Goal: Information Seeking & Learning: Learn about a topic

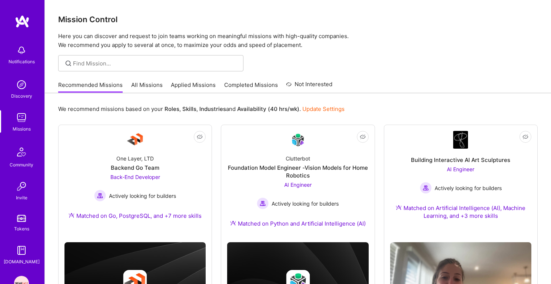
scroll to position [271, 0]
click at [112, 111] on p "We recommend missions based on your Roles , Skills , Industries and Availabilit…" at bounding box center [201, 109] width 286 height 8
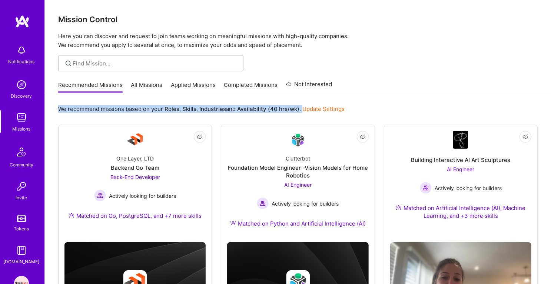
click at [124, 107] on p "We recommend missions based on your Roles , Skills , Industries and Availabilit…" at bounding box center [201, 109] width 286 height 8
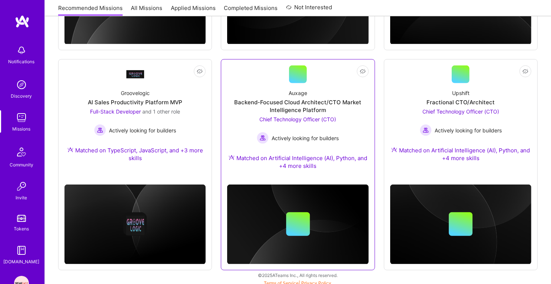
scroll to position [493, 0]
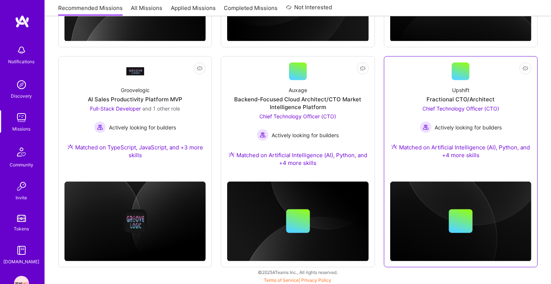
click at [458, 107] on span "Chief Technology Officer (CTO)" at bounding box center [460, 109] width 77 height 6
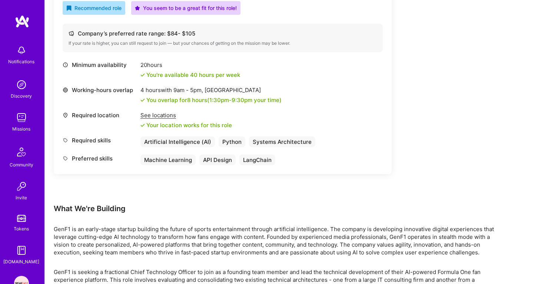
scroll to position [286, 0]
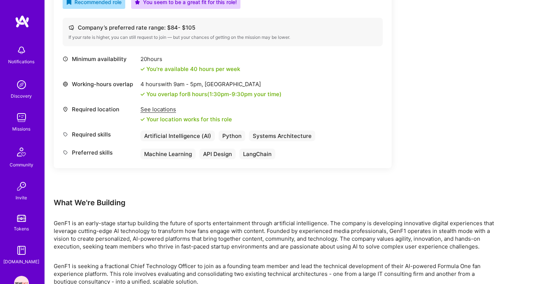
click at [193, 94] on div "You overlap for 8 hours ( 1:30pm - 9:30pm your time)" at bounding box center [213, 94] width 135 height 8
click at [208, 94] on div "You overlap for 8 hours ( 1:30pm - 9:30pm your time)" at bounding box center [213, 94] width 135 height 8
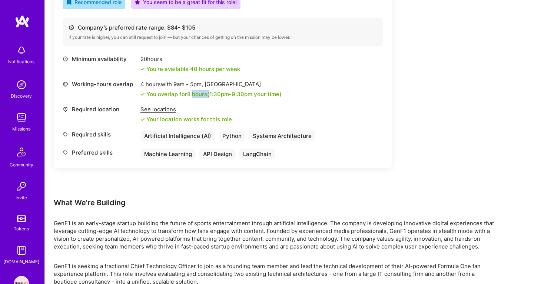
click at [208, 94] on div "You overlap for 8 hours ( 1:30pm - 9:30pm your time)" at bounding box center [213, 94] width 135 height 8
click at [227, 95] on span "1:30pm - 9:30pm" at bounding box center [230, 94] width 43 height 7
click at [257, 95] on div "You overlap for 8 hours ( 1:30pm - 9:30pm your time)" at bounding box center [213, 94] width 135 height 8
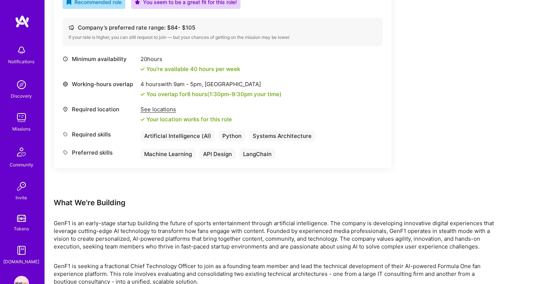
click at [257, 95] on div "You overlap for 8 hours ( 1:30pm - 9:30pm your time)" at bounding box center [213, 94] width 135 height 8
click at [247, 132] on div "Artificial Intelligence (AI) Python Systems Architecture" at bounding box center [227, 136] width 175 height 11
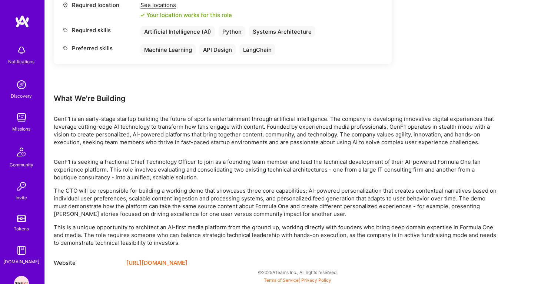
click at [152, 262] on link "https://upshift.london/" at bounding box center [156, 263] width 61 height 9
click at [122, 139] on p "GenF1 is an early-stage startup building the future of sports entertainment thr…" at bounding box center [276, 130] width 445 height 31
click at [122, 143] on p "GenF1 is an early-stage startup building the future of sports entertainment thr…" at bounding box center [276, 130] width 445 height 31
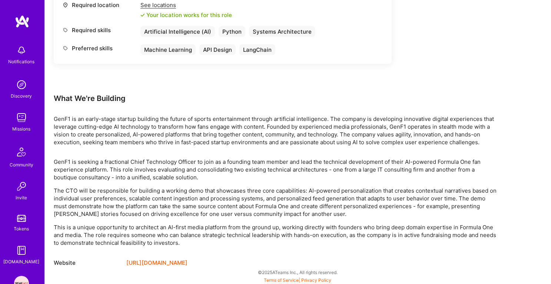
click at [122, 143] on p "GenF1 is an early-stage startup building the future of sports entertainment thr…" at bounding box center [276, 130] width 445 height 31
click at [141, 118] on p "GenF1 is an early-stage startup building the future of sports entertainment thr…" at bounding box center [276, 130] width 445 height 31
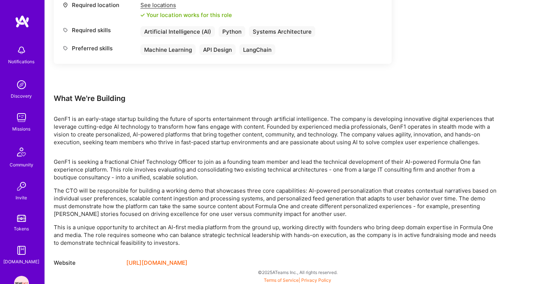
click at [139, 129] on p "GenF1 is an early-stage startup building the future of sports entertainment thr…" at bounding box center [276, 130] width 445 height 31
click at [129, 121] on p "GenF1 is an early-stage startup building the future of sports entertainment thr…" at bounding box center [276, 130] width 445 height 31
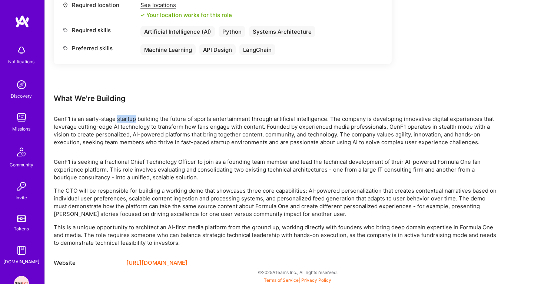
click at [129, 121] on p "GenF1 is an early-stage startup building the future of sports entertainment thr…" at bounding box center [276, 130] width 445 height 31
click at [134, 126] on p "GenF1 is an early-stage startup building the future of sports entertainment thr…" at bounding box center [276, 130] width 445 height 31
click at [146, 130] on p "GenF1 is an early-stage startup building the future of sports entertainment thr…" at bounding box center [276, 130] width 445 height 31
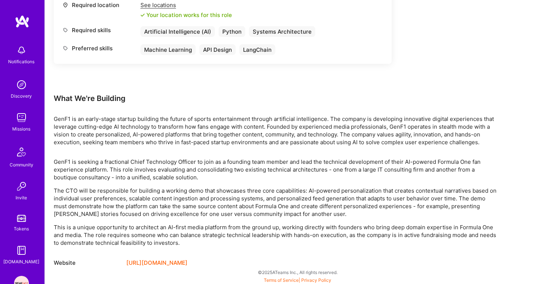
click at [146, 130] on p "GenF1 is an early-stage startup building the future of sports entertainment thr…" at bounding box center [276, 130] width 445 height 31
click at [174, 131] on p "GenF1 is an early-stage startup building the future of sports entertainment thr…" at bounding box center [276, 130] width 445 height 31
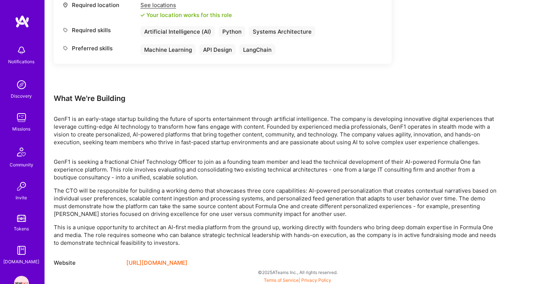
click at [179, 134] on p "GenF1 is an early-stage startup building the future of sports entertainment thr…" at bounding box center [276, 130] width 445 height 31
click at [190, 133] on p "GenF1 is an early-stage startup building the future of sports entertainment thr…" at bounding box center [276, 130] width 445 height 31
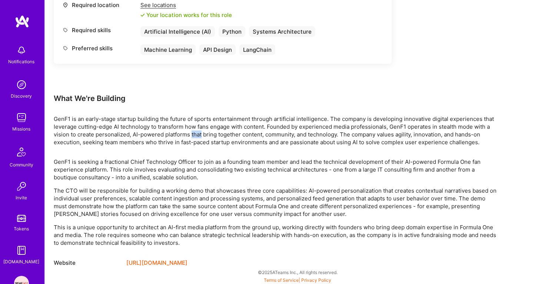
click at [172, 173] on p "GenF1 is seeking a fractional Chief Technology Officer to join as a founding te…" at bounding box center [276, 169] width 445 height 23
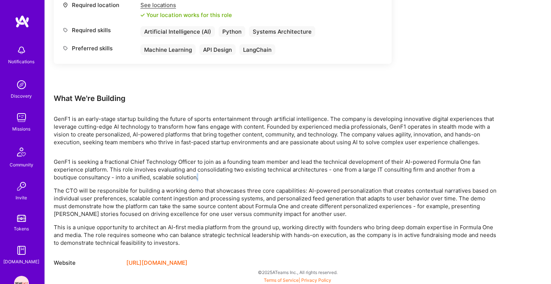
click at [172, 173] on p "GenF1 is seeking a fractional Chief Technology Officer to join as a founding te…" at bounding box center [276, 169] width 445 height 23
click at [193, 158] on p "GenF1 is seeking a fractional Chief Technology Officer to join as a founding te…" at bounding box center [276, 169] width 445 height 23
click at [192, 166] on p "GenF1 is seeking a fractional Chief Technology Officer to join as a founding te…" at bounding box center [276, 169] width 445 height 23
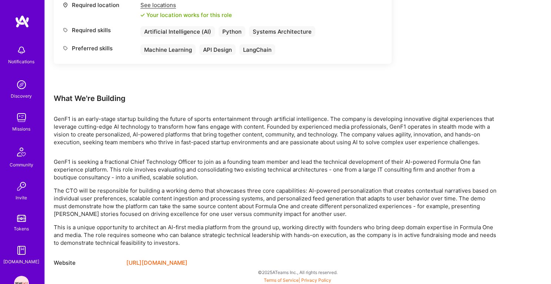
click at [192, 166] on p "GenF1 is seeking a fractional Chief Technology Officer to join as a founding te…" at bounding box center [276, 169] width 445 height 23
click at [189, 175] on p "GenF1 is seeking a fractional Chief Technology Officer to join as a founding te…" at bounding box center [276, 169] width 445 height 23
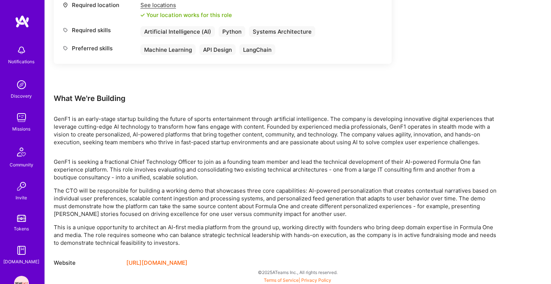
click at [197, 166] on p "GenF1 is seeking a fractional Chief Technology Officer to join as a founding te…" at bounding box center [276, 169] width 445 height 23
click at [190, 171] on p "GenF1 is seeking a fractional Chief Technology Officer to join as a founding te…" at bounding box center [276, 169] width 445 height 23
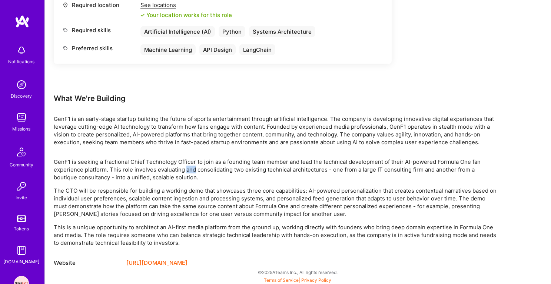
click at [190, 171] on p "GenF1 is seeking a fractional Chief Technology Officer to join as a founding te…" at bounding box center [276, 169] width 445 height 23
click at [191, 172] on p "GenF1 is seeking a fractional Chief Technology Officer to join as a founding te…" at bounding box center [276, 169] width 445 height 23
click at [208, 167] on p "GenF1 is seeking a fractional Chief Technology Officer to join as a founding te…" at bounding box center [276, 169] width 445 height 23
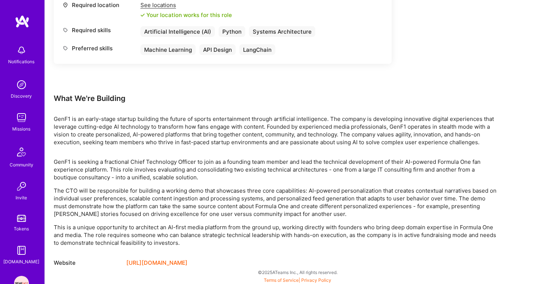
click at [208, 167] on p "GenF1 is seeking a fractional Chief Technology Officer to join as a founding te…" at bounding box center [276, 169] width 445 height 23
click at [216, 167] on p "GenF1 is seeking a fractional Chief Technology Officer to join as a founding te…" at bounding box center [276, 169] width 445 height 23
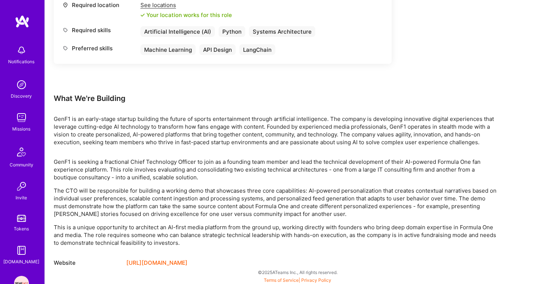
click at [211, 175] on p "GenF1 is seeking a fractional Chief Technology Officer to join as a founding te…" at bounding box center [276, 169] width 445 height 23
click at [219, 164] on p "GenF1 is seeking a fractional Chief Technology Officer to join as a founding te…" at bounding box center [276, 169] width 445 height 23
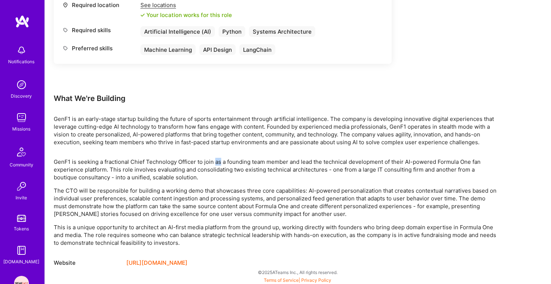
click at [219, 164] on p "GenF1 is seeking a fractional Chief Technology Officer to join as a founding te…" at bounding box center [276, 169] width 445 height 23
click at [214, 174] on p "GenF1 is seeking a fractional Chief Technology Officer to join as a founding te…" at bounding box center [276, 169] width 445 height 23
click at [205, 194] on p "The CTO will be responsible for building a working demo that showcases three co…" at bounding box center [276, 202] width 445 height 31
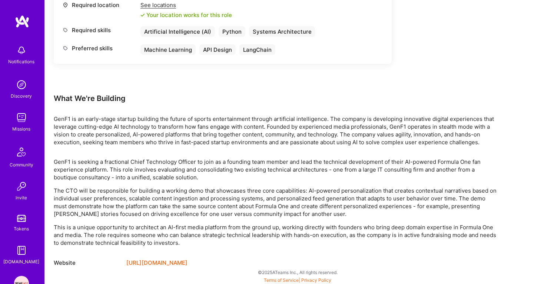
click at [205, 194] on p "The CTO will be responsible for building a working demo that showcases three co…" at bounding box center [276, 202] width 445 height 31
click at [220, 169] on p "GenF1 is seeking a fractional Chief Technology Officer to join as a founding te…" at bounding box center [276, 169] width 445 height 23
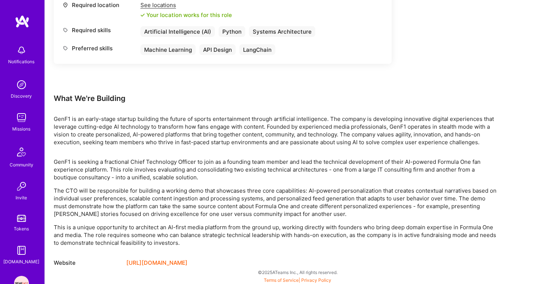
click at [204, 173] on p "GenF1 is seeking a fractional Chief Technology Officer to join as a founding te…" at bounding box center [276, 169] width 445 height 23
drag, startPoint x: 128, startPoint y: 200, endPoint x: 323, endPoint y: 216, distance: 196.2
click at [323, 216] on p "The CTO will be responsible for building a working demo that showcases three co…" at bounding box center [276, 202] width 445 height 31
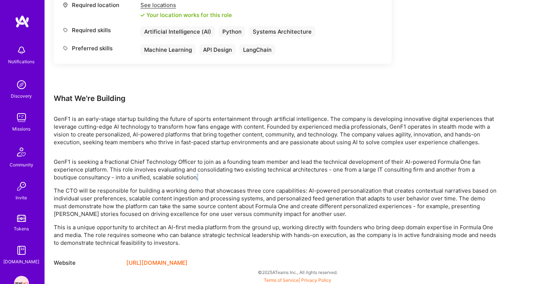
click at [323, 216] on p "The CTO will be responsible for building a working demo that showcases three co…" at bounding box center [276, 202] width 445 height 31
click at [270, 207] on p "The CTO will be responsible for building a working demo that showcases three co…" at bounding box center [276, 202] width 445 height 31
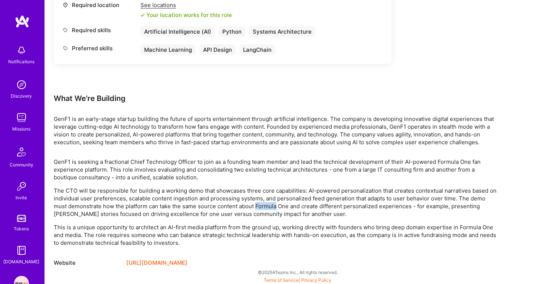
click at [270, 207] on p "The CTO will be responsible for building a working demo that showcases three co…" at bounding box center [276, 202] width 445 height 31
click at [229, 236] on p "This is a unique opportunity to architect an AI-first media platform from the g…" at bounding box center [276, 235] width 445 height 23
click at [195, 229] on p "This is a unique opportunity to architect an AI-first media platform from the g…" at bounding box center [276, 235] width 445 height 23
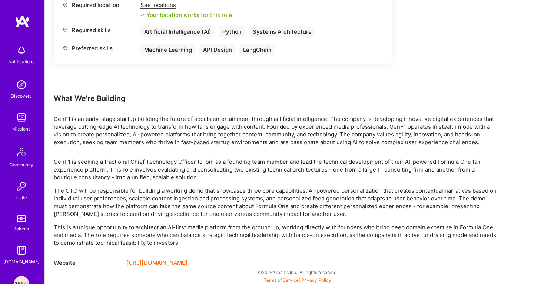
click at [195, 229] on p "This is a unique opportunity to architect an AI-first media platform from the g…" at bounding box center [276, 235] width 445 height 23
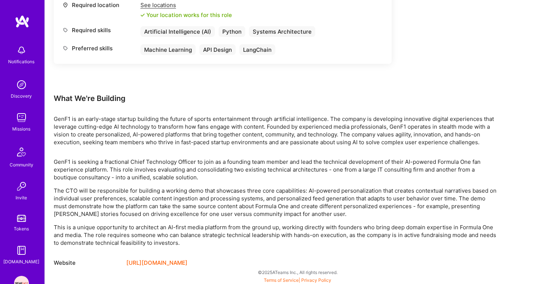
click at [195, 229] on p "This is a unique opportunity to architect an AI-first media platform from the g…" at bounding box center [276, 235] width 445 height 23
click at [216, 224] on p "This is a unique opportunity to architect an AI-first media platform from the g…" at bounding box center [276, 235] width 445 height 23
click at [223, 229] on p "This is a unique opportunity to architect an AI-first media platform from the g…" at bounding box center [276, 235] width 445 height 23
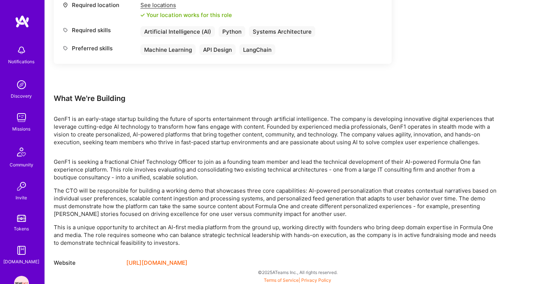
click at [223, 229] on p "This is a unique opportunity to architect an AI-first media platform from the g…" at bounding box center [276, 235] width 445 height 23
click at [314, 227] on p "This is a unique opportunity to architect an AI-first media platform from the g…" at bounding box center [276, 235] width 445 height 23
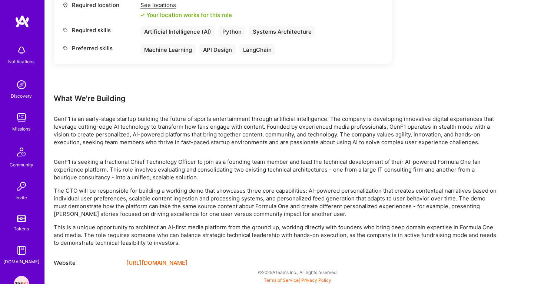
click at [247, 245] on p "This is a unique opportunity to architect an AI-first media platform from the g…" at bounding box center [276, 235] width 445 height 23
click at [260, 233] on p "This is a unique opportunity to architect an AI-first media platform from the g…" at bounding box center [276, 235] width 445 height 23
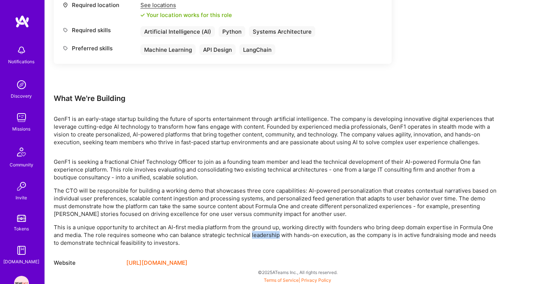
click at [260, 233] on p "This is a unique opportunity to architect an AI-first media platform from the g…" at bounding box center [276, 235] width 445 height 23
click at [215, 239] on p "This is a unique opportunity to architect an AI-first media platform from the g…" at bounding box center [276, 235] width 445 height 23
click at [229, 229] on p "This is a unique opportunity to architect an AI-first media platform from the g…" at bounding box center [276, 235] width 445 height 23
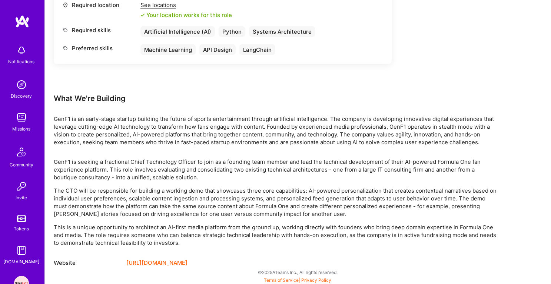
click at [229, 229] on p "This is a unique opportunity to architect an AI-first media platform from the g…" at bounding box center [276, 235] width 445 height 23
click at [224, 244] on p "This is a unique opportunity to architect an AI-first media platform from the g…" at bounding box center [276, 235] width 445 height 23
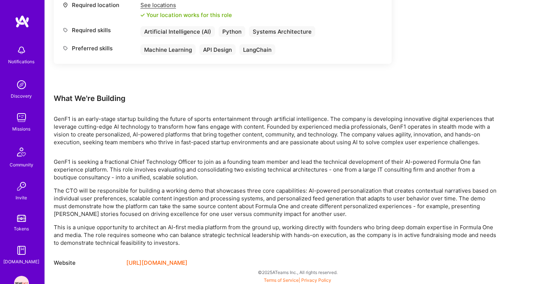
click at [234, 225] on p "This is a unique opportunity to architect an AI-first media platform from the g…" at bounding box center [276, 235] width 445 height 23
click at [231, 232] on p "This is a unique opportunity to architect an AI-first media platform from the g…" at bounding box center [276, 235] width 445 height 23
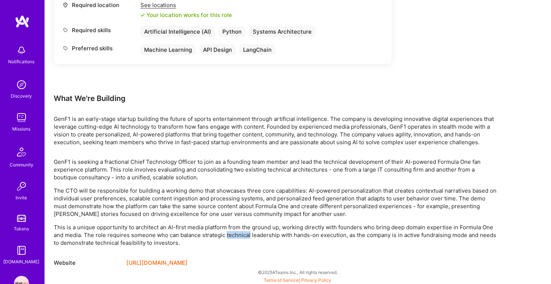
click at [231, 232] on p "This is a unique opportunity to architect an AI-first media platform from the g…" at bounding box center [276, 235] width 445 height 23
click at [243, 193] on p "The CTO will be responsible for building a working demo that showcases three co…" at bounding box center [276, 202] width 445 height 31
click at [182, 198] on p "The CTO will be responsible for building a working demo that showcases three co…" at bounding box center [276, 202] width 445 height 31
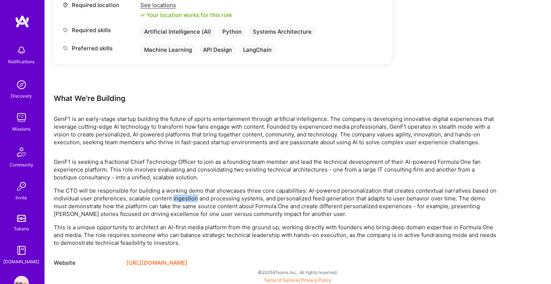
click at [182, 198] on p "The CTO will be responsible for building a working demo that showcases three co…" at bounding box center [276, 202] width 445 height 31
click at [184, 164] on p "GenF1 is seeking a fractional Chief Technology Officer to join as a founding te…" at bounding box center [276, 169] width 445 height 23
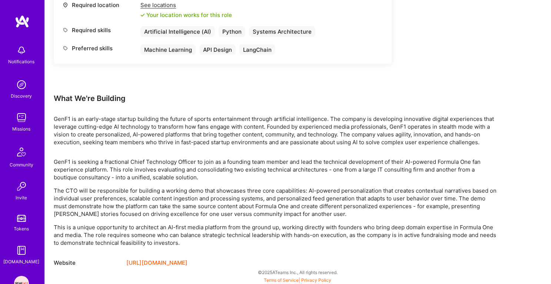
click at [191, 133] on p "GenF1 is an early-stage startup building the future of sports entertainment thr…" at bounding box center [276, 130] width 445 height 31
click at [171, 164] on p "GenF1 is seeking a fractional Chief Technology Officer to join as a founding te…" at bounding box center [276, 169] width 445 height 23
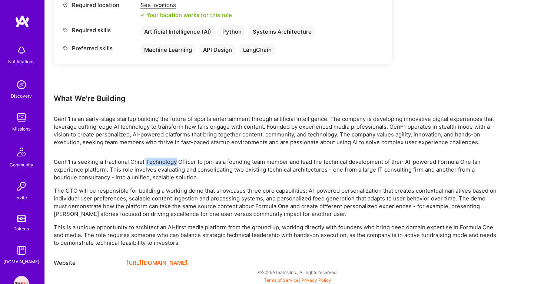
click at [171, 164] on p "GenF1 is seeking a fractional Chief Technology Officer to join as a founding te…" at bounding box center [276, 169] width 445 height 23
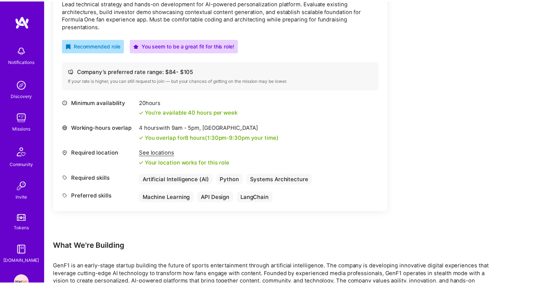
scroll to position [243, 0]
